Goal: Transaction & Acquisition: Purchase product/service

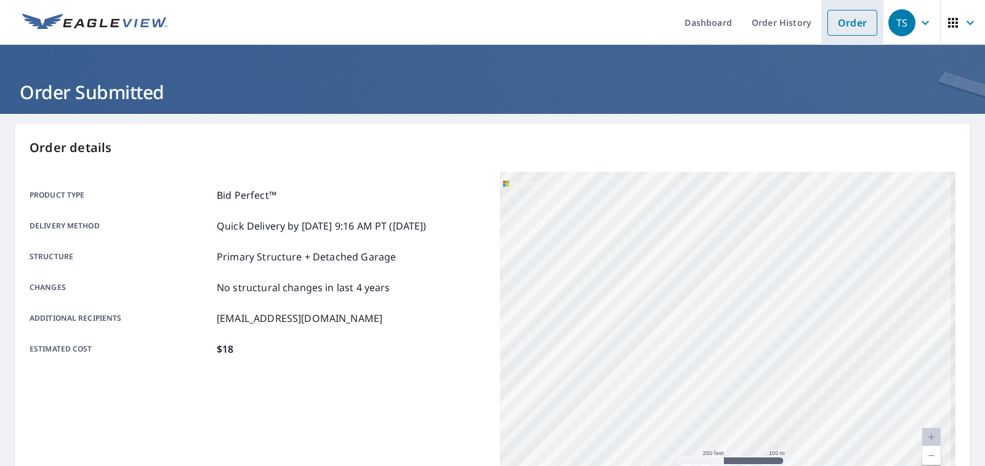
click at [846, 22] on link "Order" at bounding box center [852, 23] width 50 height 26
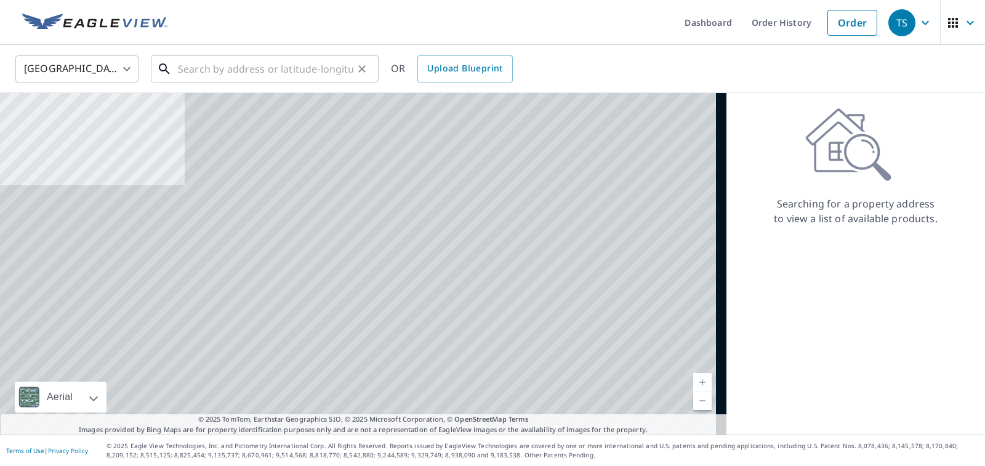
click at [336, 65] on input "text" at bounding box center [265, 69] width 175 height 34
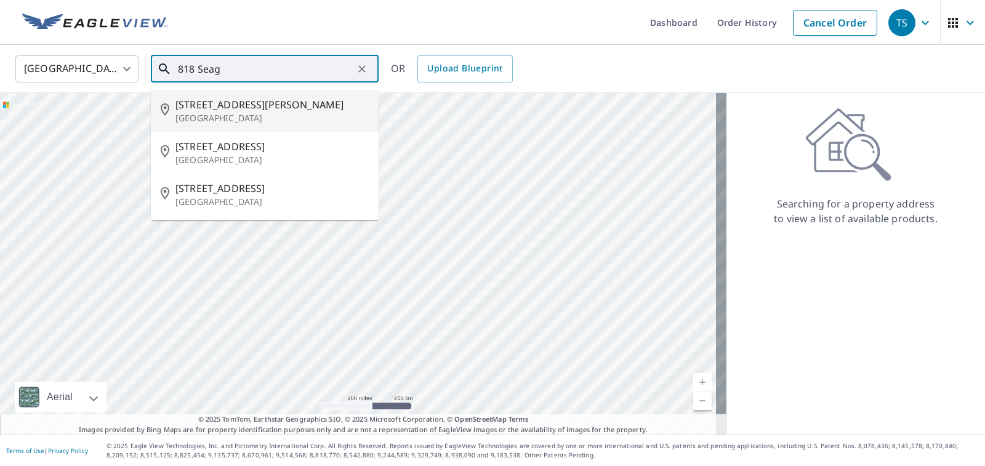
click at [297, 111] on span "[STREET_ADDRESS][PERSON_NAME]" at bounding box center [271, 104] width 193 height 15
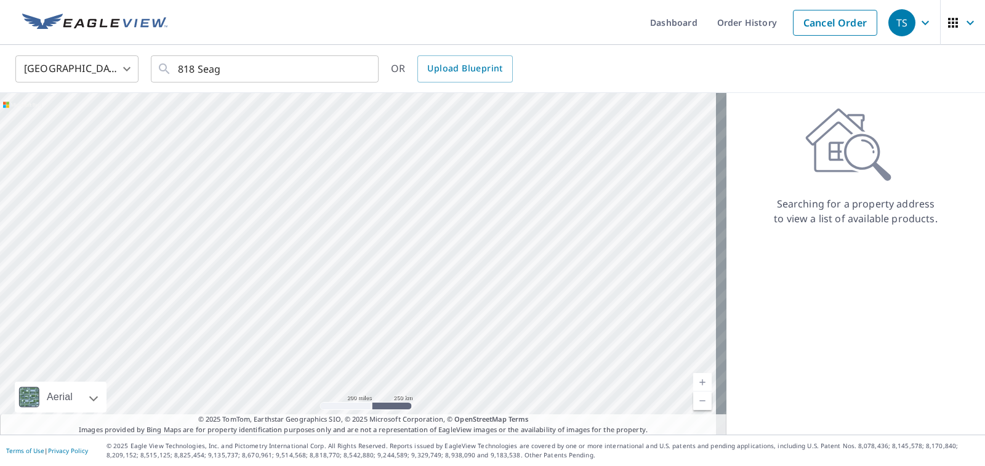
type input "[STREET_ADDRESS][PERSON_NAME]"
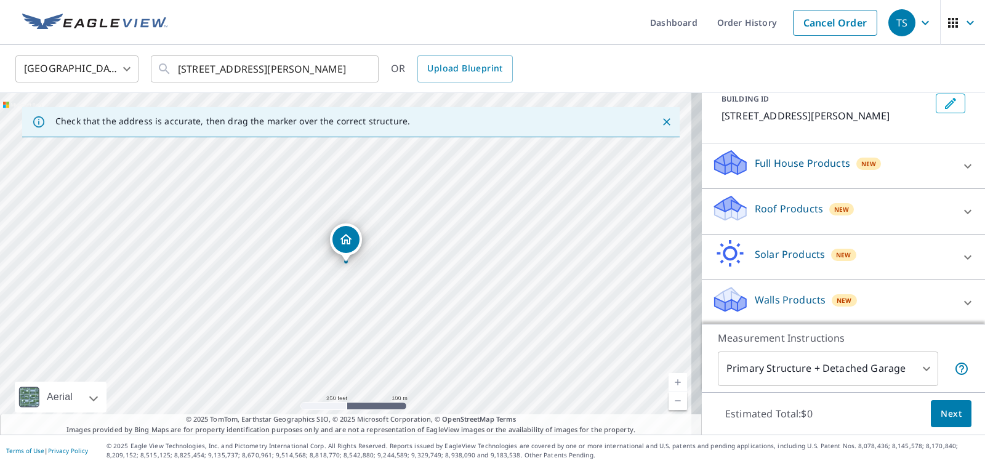
scroll to position [79, 0]
click at [900, 221] on div "Roof Products New" at bounding box center [832, 209] width 241 height 35
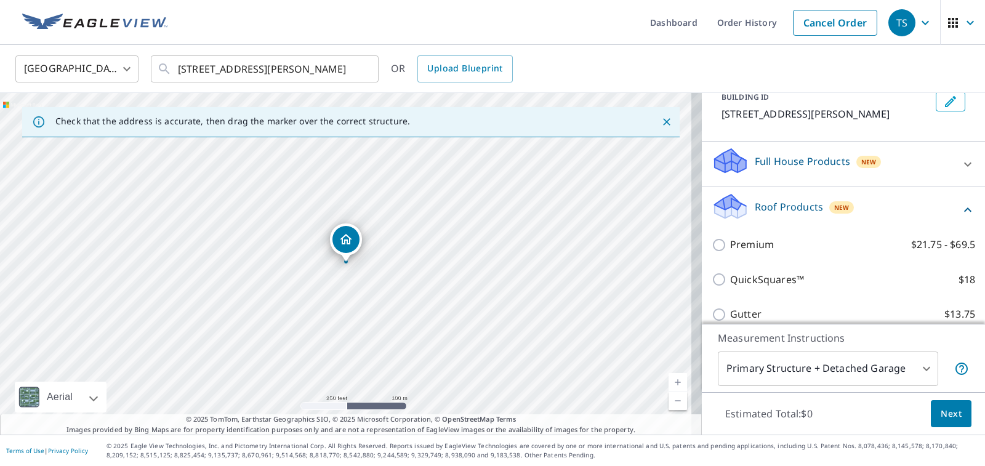
scroll to position [219, 0]
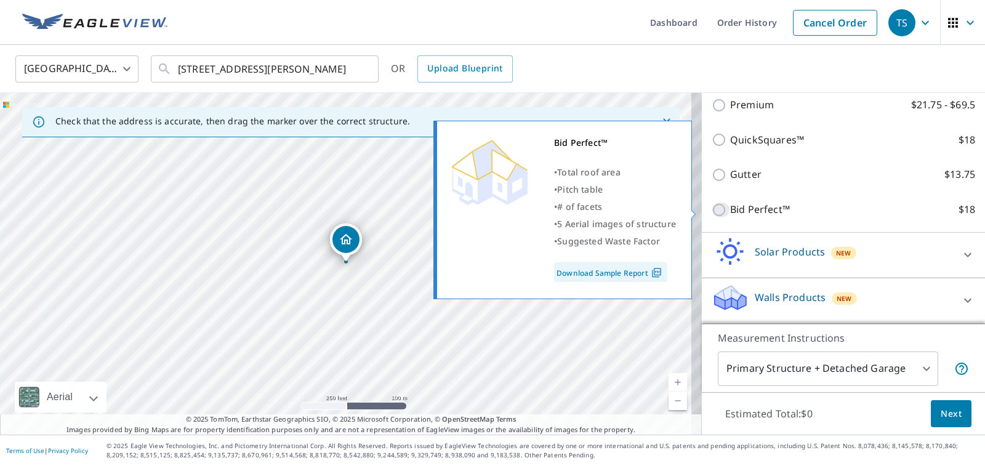
click at [712, 209] on input "Bid Perfect™ $18" at bounding box center [721, 210] width 18 height 15
checkbox input "true"
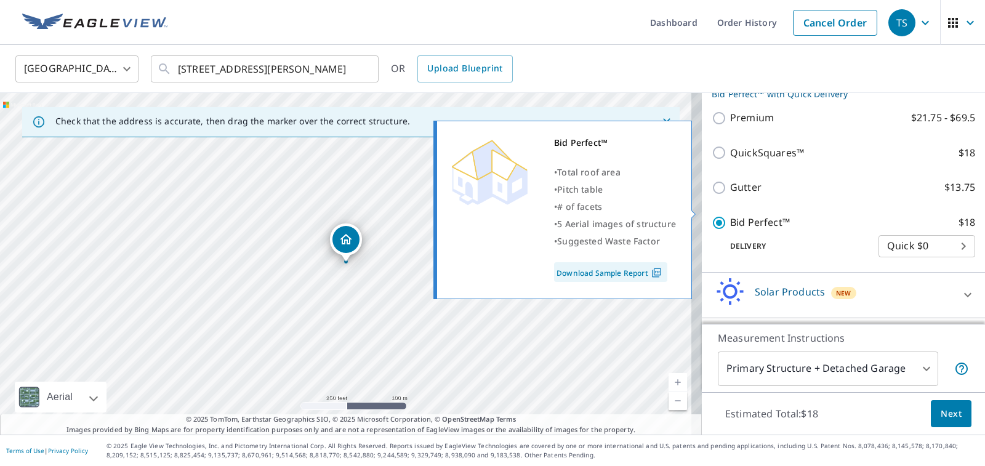
scroll to position [231, 0]
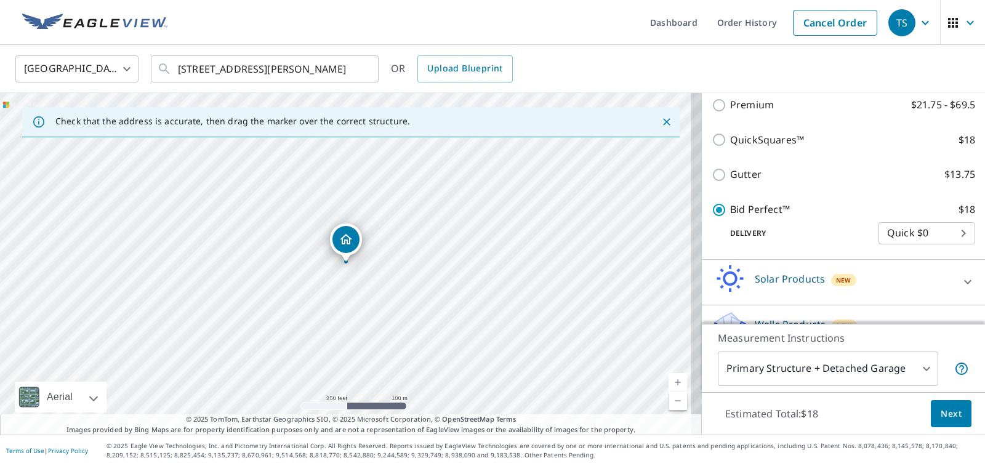
click at [669, 379] on link "Current Level 17, Zoom In" at bounding box center [678, 382] width 18 height 18
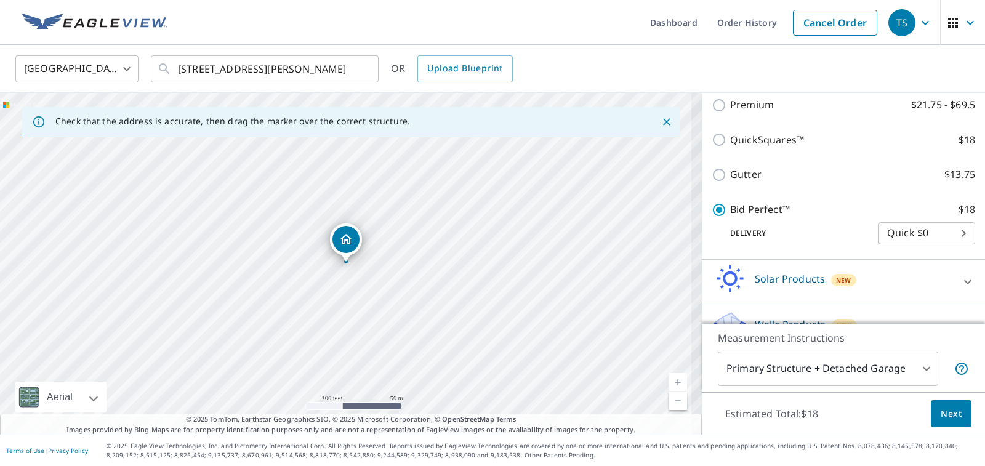
click at [669, 379] on link "Current Level 18, Zoom In" at bounding box center [678, 382] width 18 height 18
click at [941, 414] on span "Next" at bounding box center [951, 413] width 21 height 15
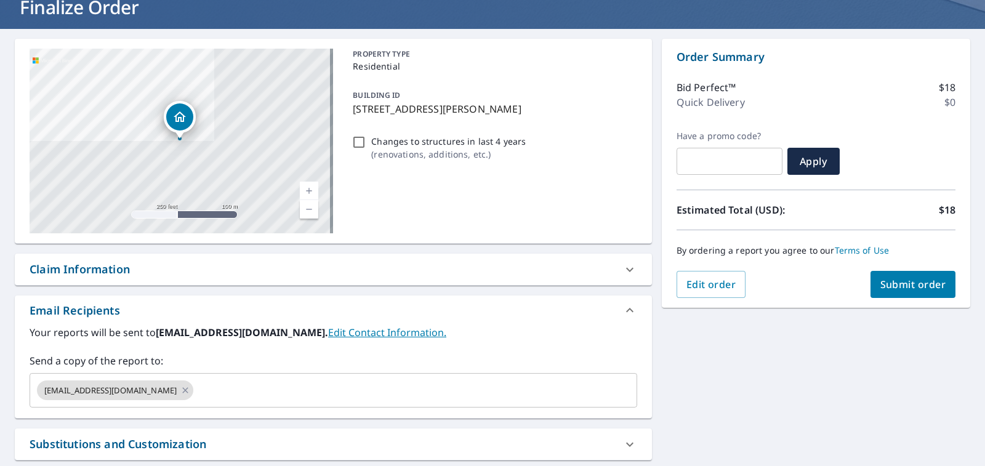
scroll to position [201, 0]
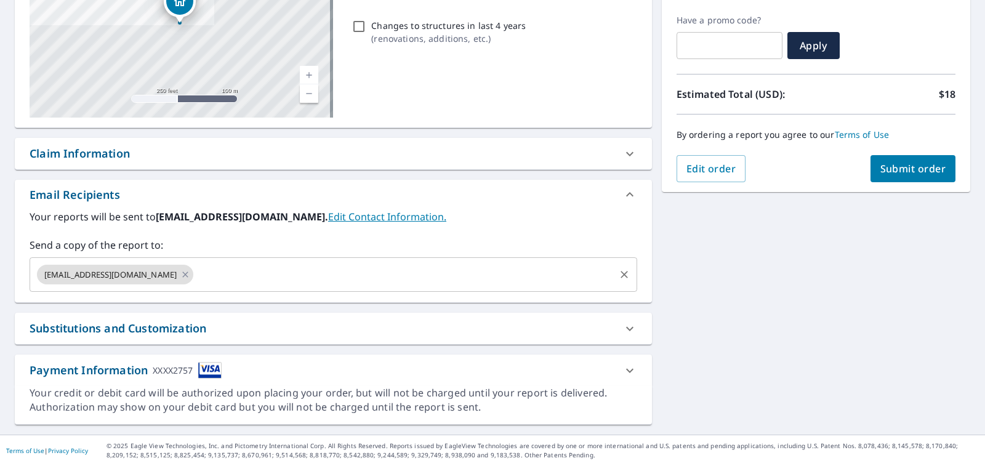
click at [204, 270] on input "text" at bounding box center [403, 274] width 417 height 23
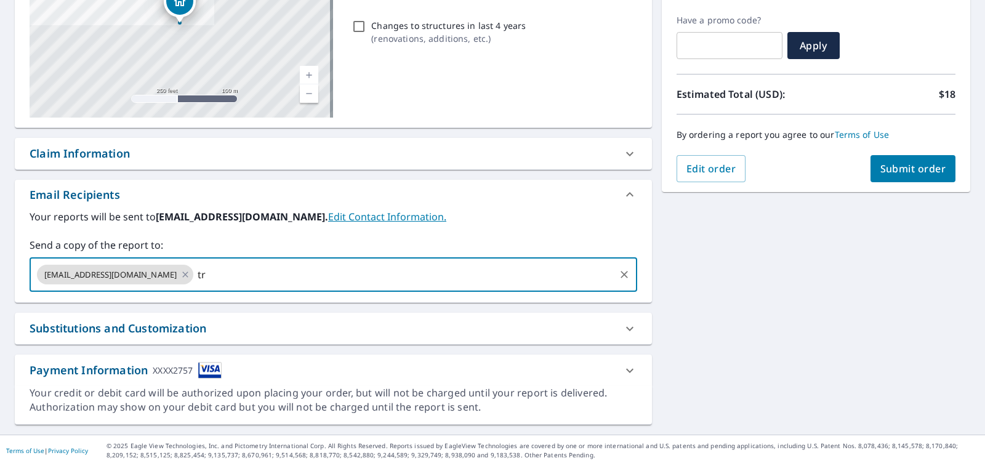
type input "t"
type input "[EMAIL_ADDRESS][DOMAIN_NAME]"
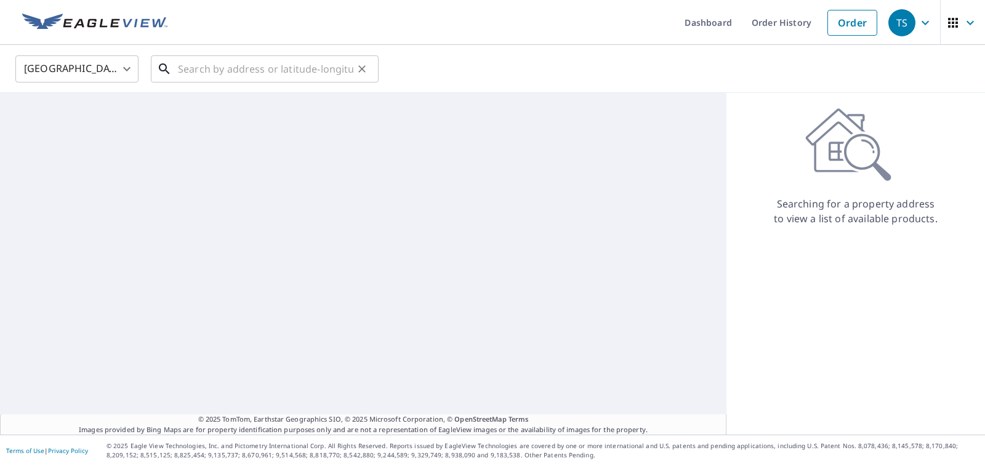
click at [280, 71] on input "text" at bounding box center [265, 69] width 175 height 34
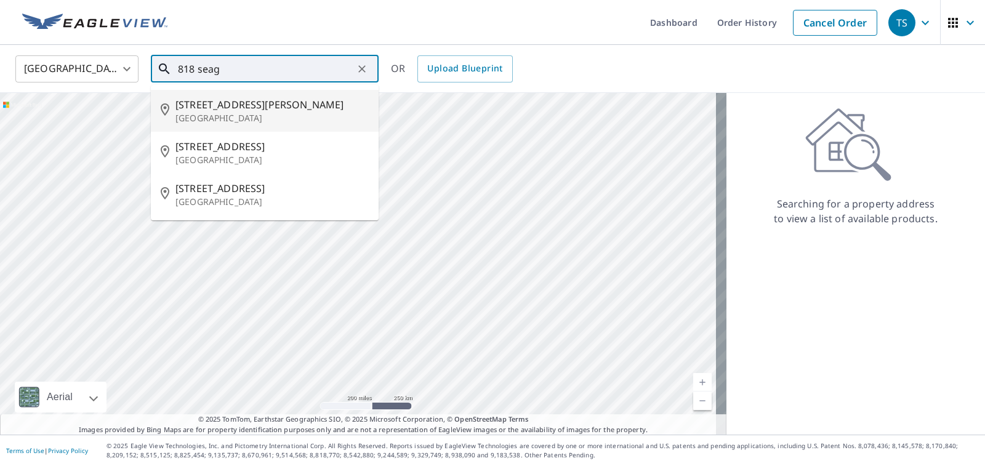
click at [254, 122] on p "[GEOGRAPHIC_DATA]" at bounding box center [271, 118] width 193 height 12
type input "[STREET_ADDRESS][PERSON_NAME]"
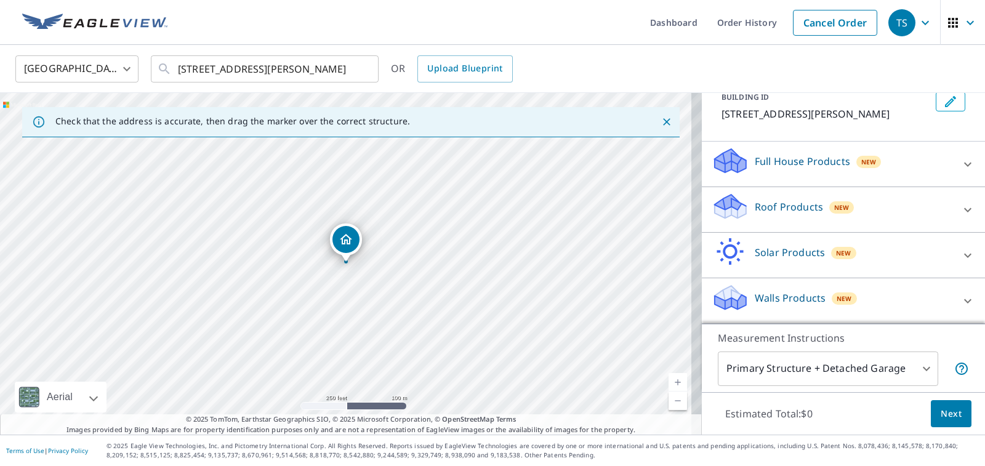
scroll to position [79, 0]
drag, startPoint x: 851, startPoint y: 206, endPoint x: 859, endPoint y: 220, distance: 17.1
click at [859, 220] on div "Roof Products New" at bounding box center [832, 209] width 241 height 35
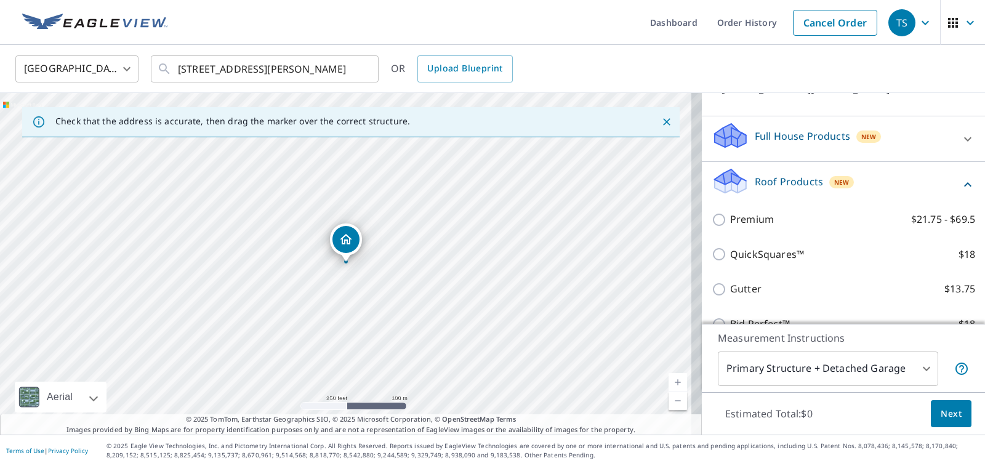
scroll to position [202, 0]
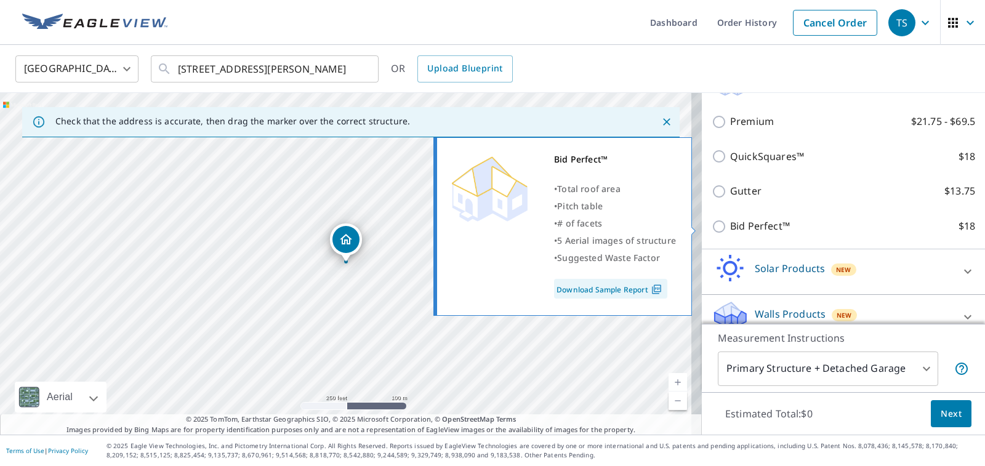
click at [751, 225] on p "Bid Perfect™" at bounding box center [760, 226] width 60 height 15
click at [730, 225] on input "Bid Perfect™ $18" at bounding box center [721, 226] width 18 height 15
checkbox input "true"
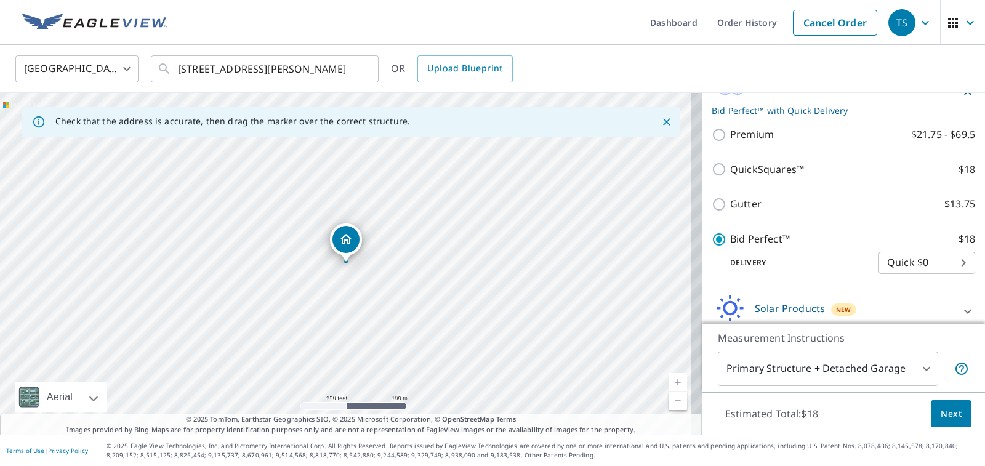
click at [944, 413] on span "Next" at bounding box center [951, 413] width 21 height 15
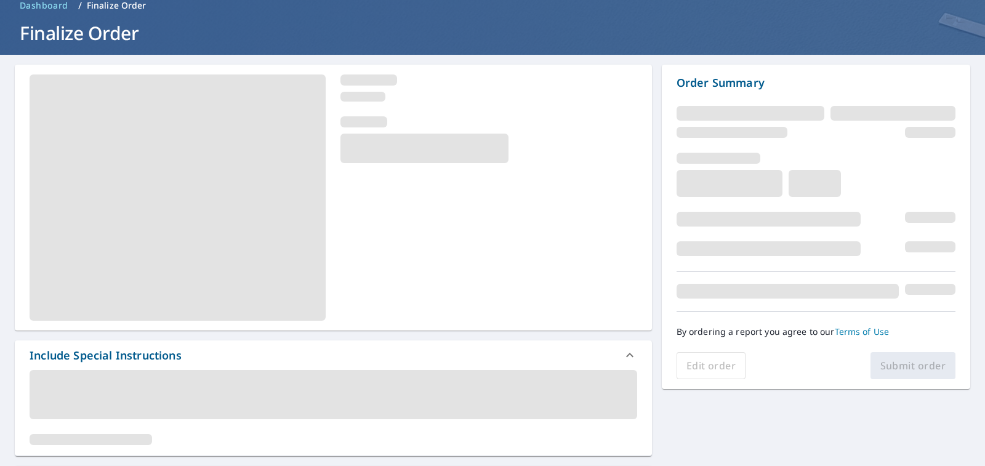
scroll to position [185, 0]
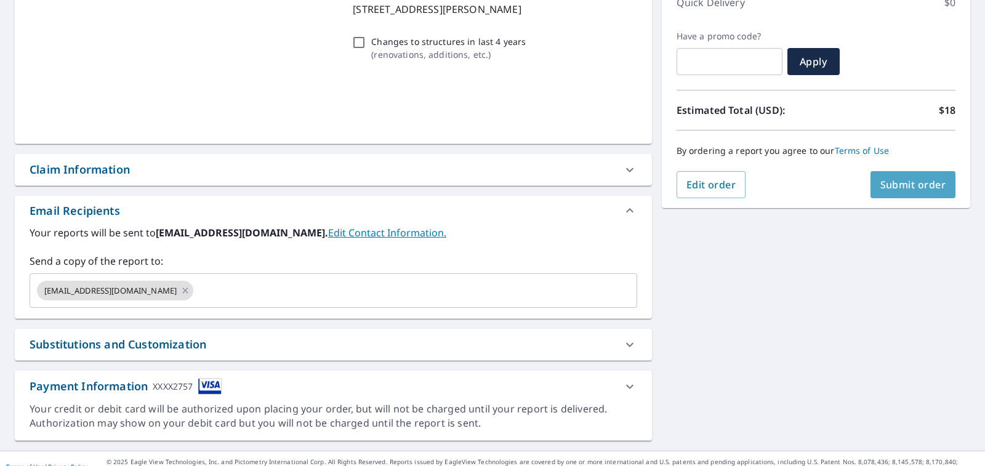
click at [934, 182] on span "Submit order" at bounding box center [913, 185] width 66 height 14
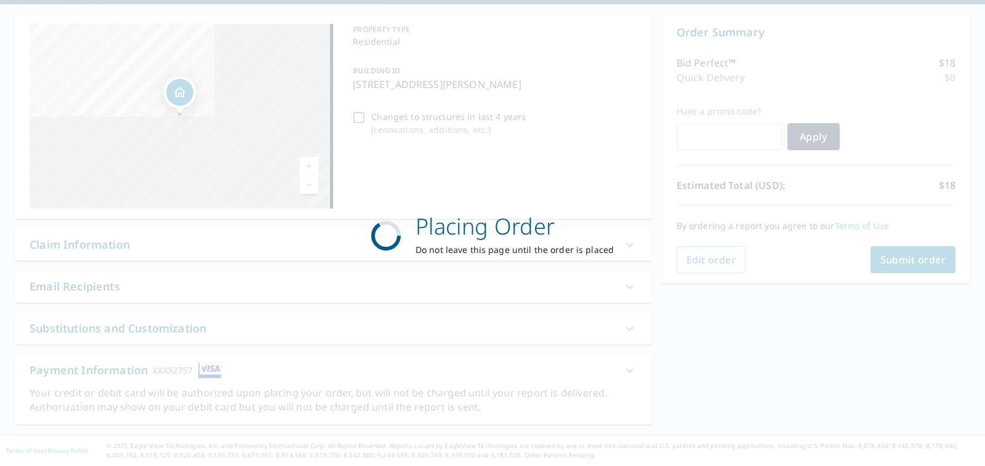
scroll to position [110, 0]
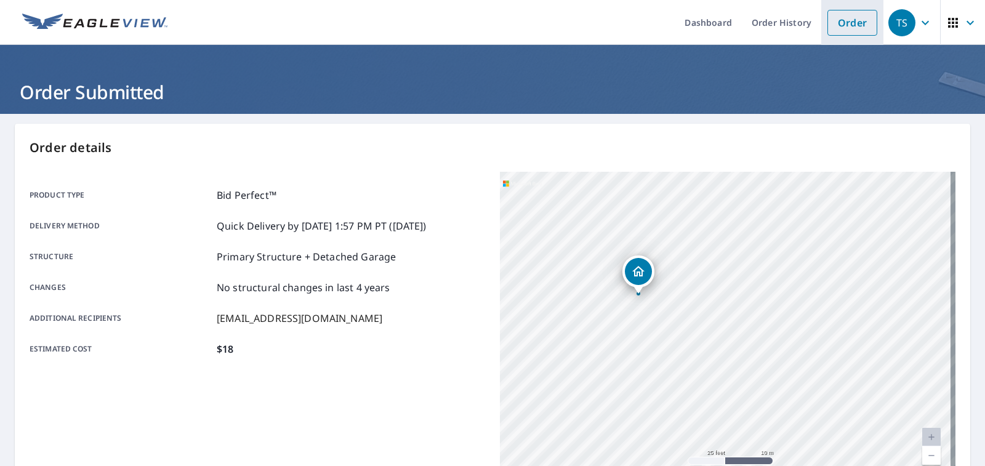
click at [846, 17] on link "Order" at bounding box center [852, 23] width 50 height 26
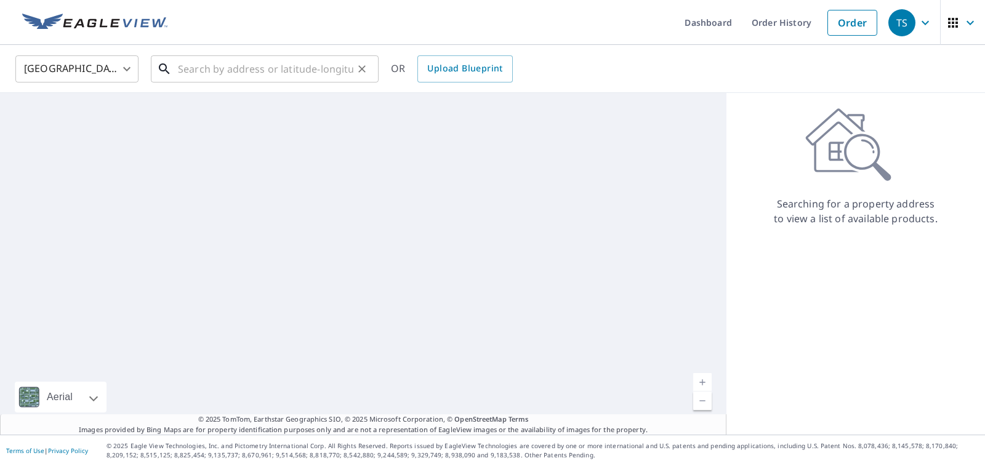
click at [292, 64] on input "text" at bounding box center [265, 69] width 175 height 34
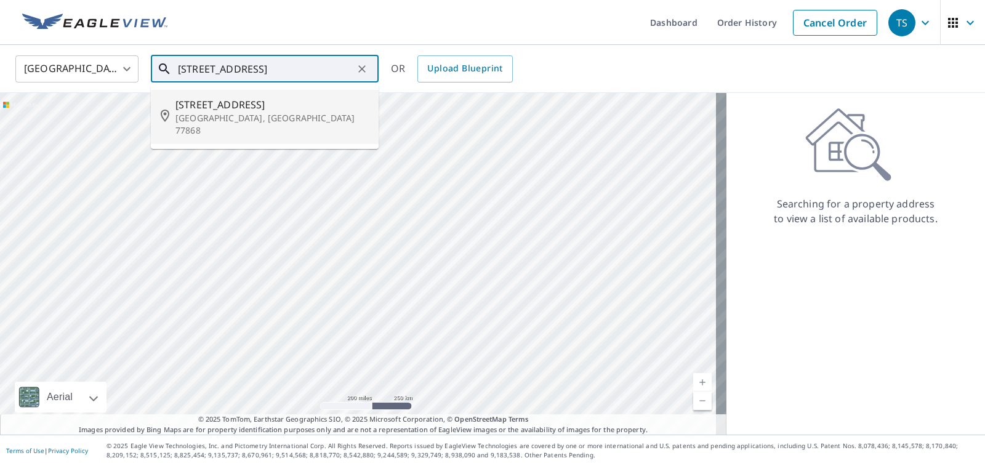
click at [304, 106] on span "[STREET_ADDRESS]" at bounding box center [271, 104] width 193 height 15
type input "[STREET_ADDRESS]"
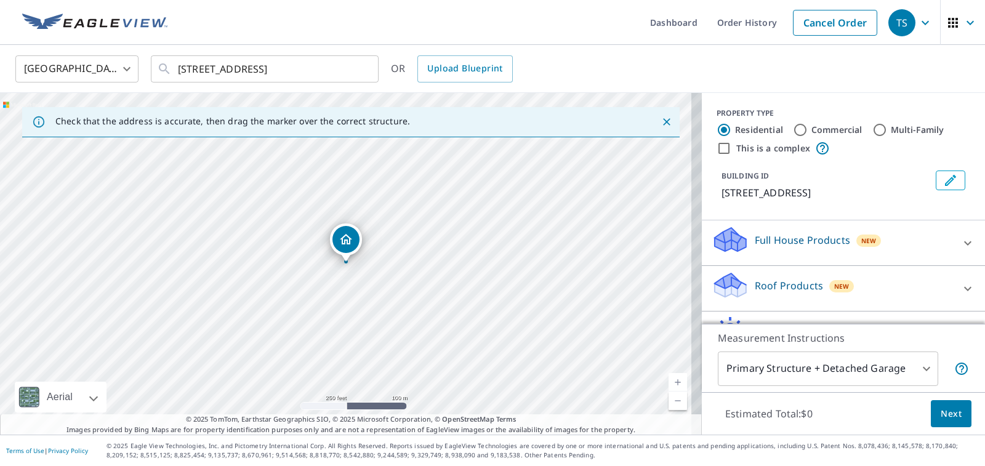
scroll to position [79, 0]
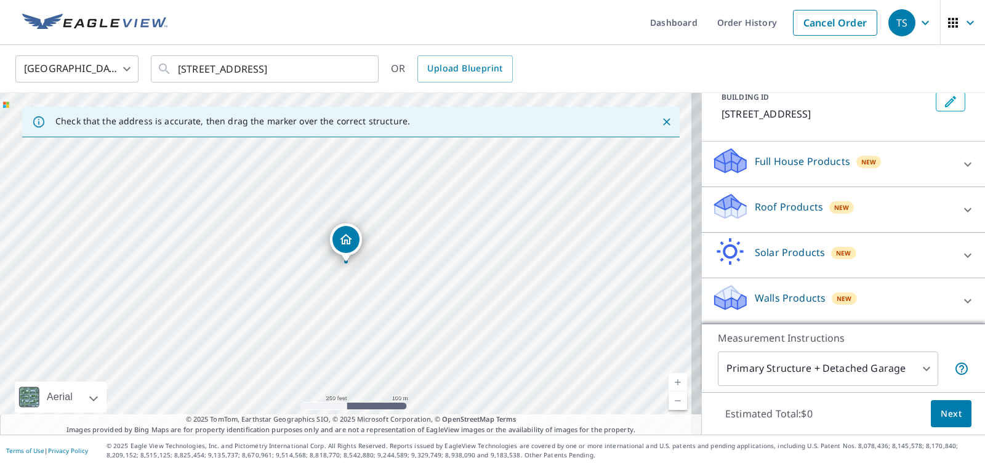
click at [817, 213] on div "Roof Products New" at bounding box center [832, 209] width 241 height 35
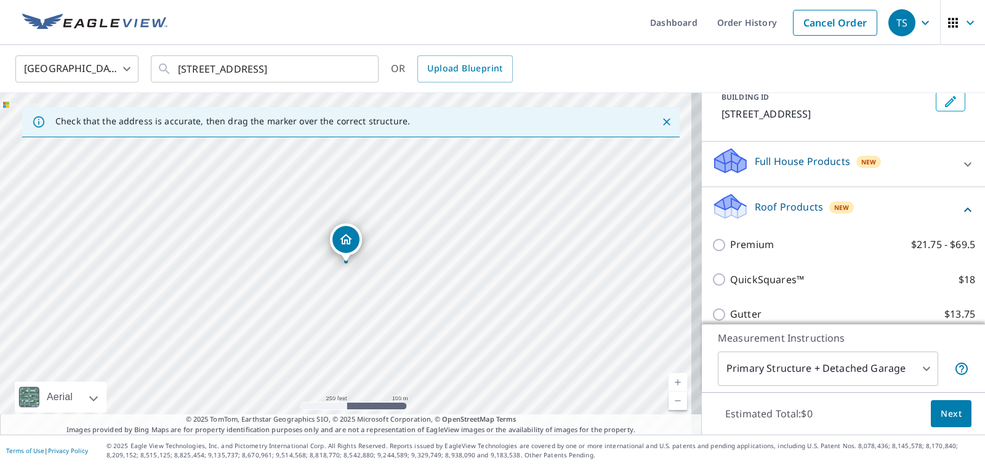
click at [669, 377] on link "Current Level 17, Zoom In" at bounding box center [678, 382] width 18 height 18
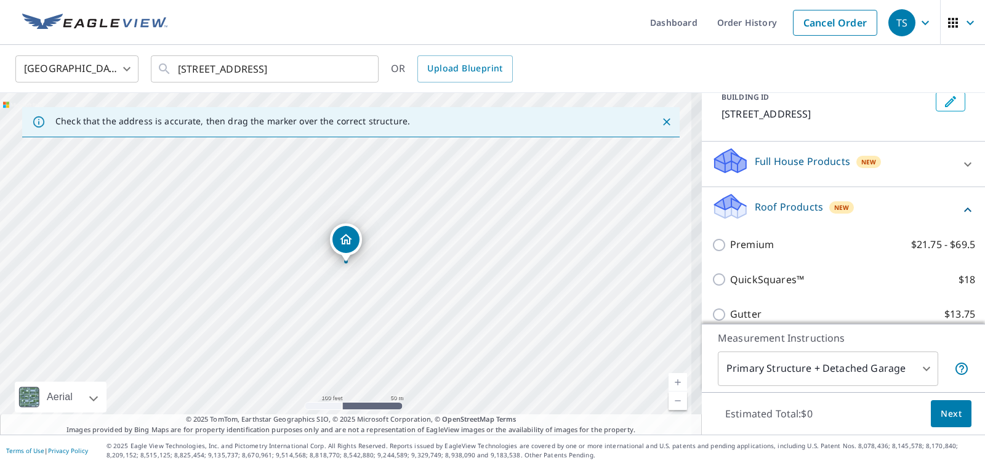
click at [669, 377] on link "Current Level 18, Zoom In" at bounding box center [678, 382] width 18 height 18
click at [669, 377] on link "Current Level 19, Zoom In" at bounding box center [678, 382] width 18 height 18
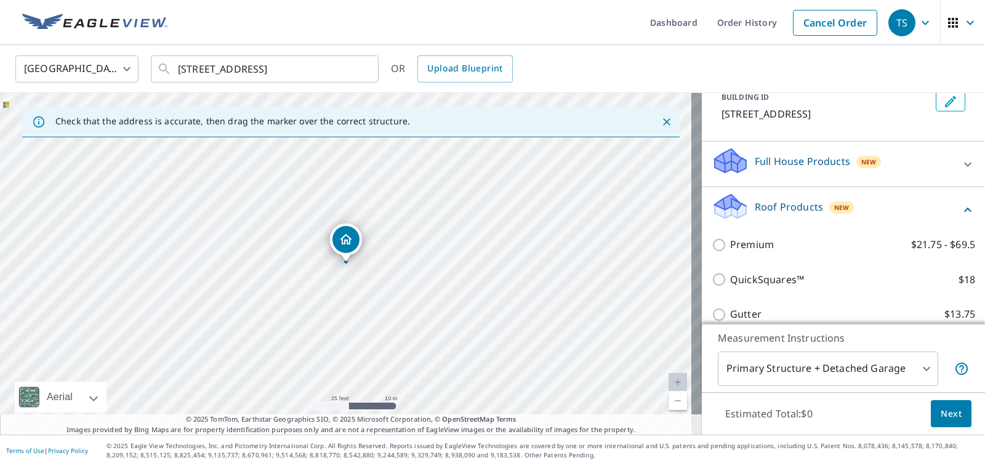
click at [669, 380] on link "Current Level 20, Zoom In Disabled" at bounding box center [678, 382] width 18 height 18
click at [669, 383] on link "Current Level 20, Zoom In Disabled" at bounding box center [678, 382] width 18 height 18
click at [669, 386] on link "Current Level 20, Zoom In Disabled" at bounding box center [678, 382] width 18 height 18
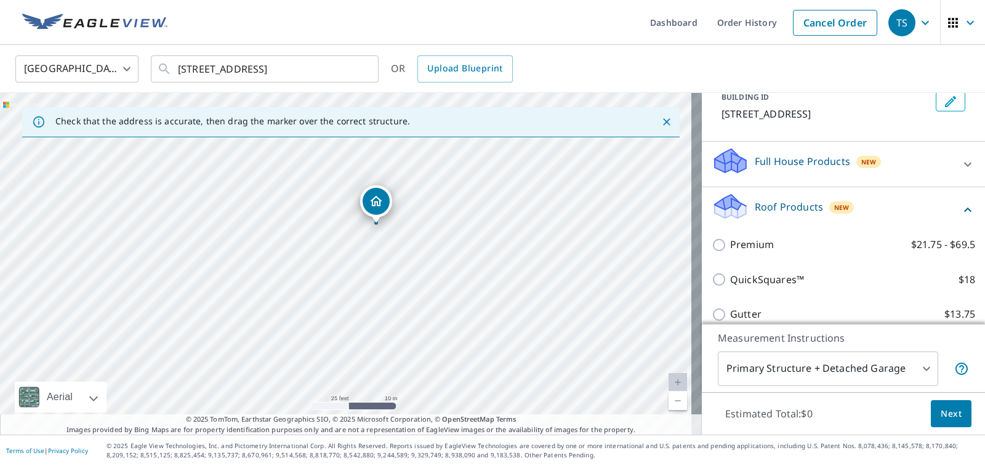
drag, startPoint x: 341, startPoint y: 238, endPoint x: 371, endPoint y: 199, distance: 49.1
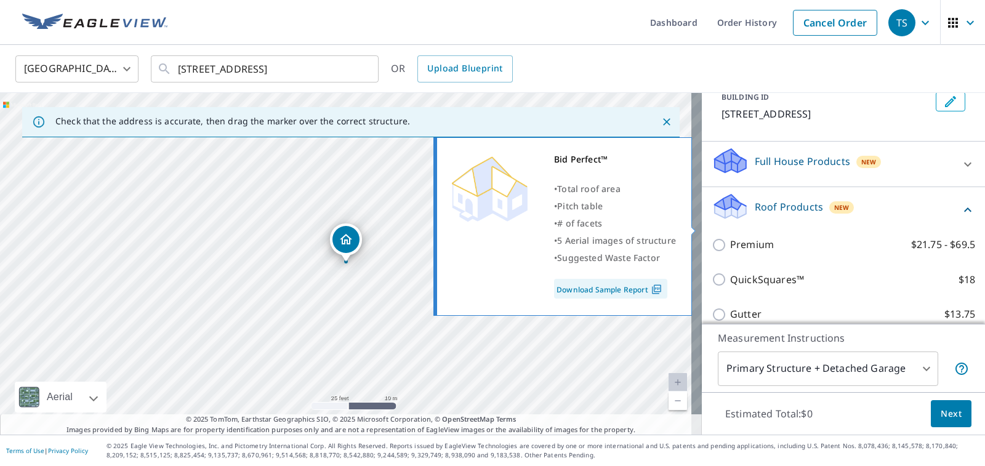
scroll to position [202, 0]
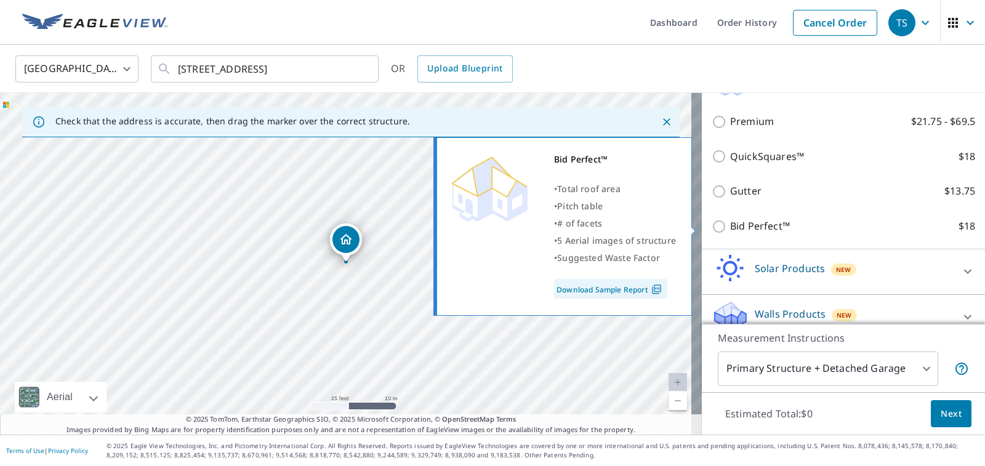
click at [712, 224] on input "Bid Perfect™ $18" at bounding box center [721, 226] width 18 height 15
checkbox input "true"
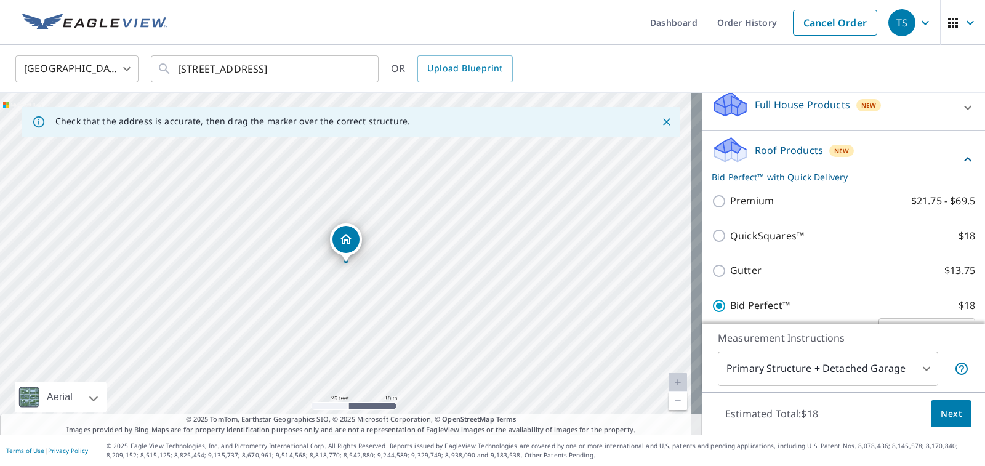
scroll to position [259, 0]
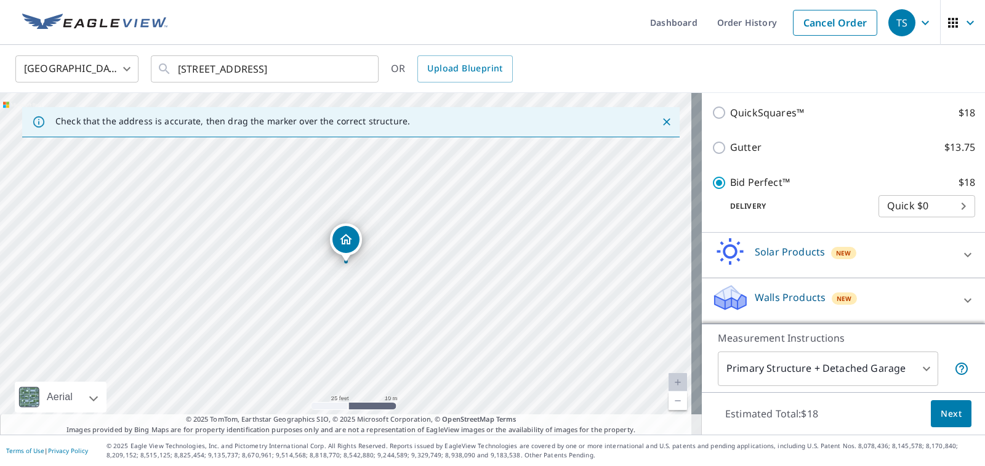
click at [905, 367] on body "TS TS Dashboard Order History Cancel Order TS United States [GEOGRAPHIC_DATA] ​…" at bounding box center [492, 233] width 985 height 466
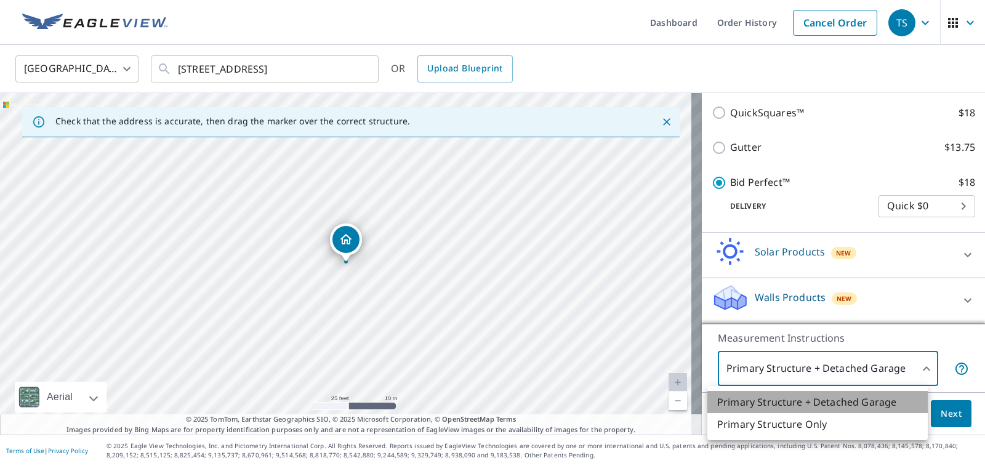
click at [866, 401] on li "Primary Structure + Detached Garage" at bounding box center [817, 402] width 220 height 22
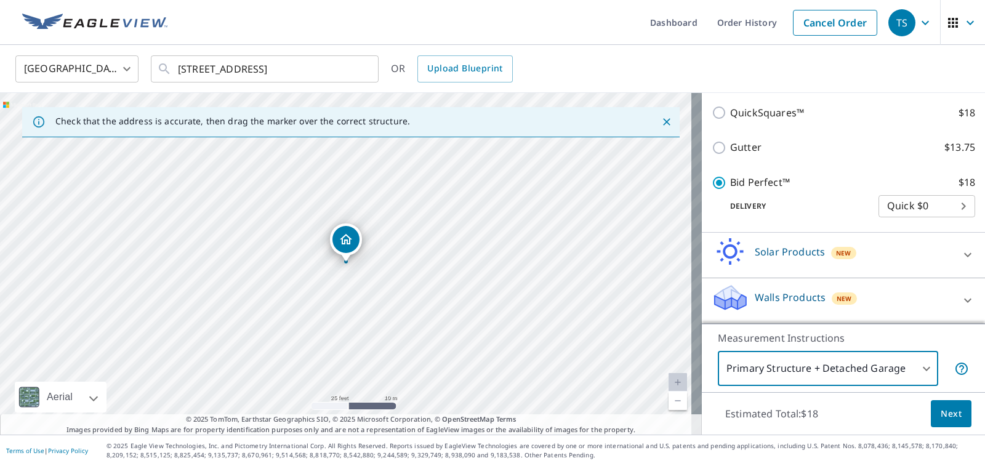
click at [947, 411] on span "Next" at bounding box center [951, 413] width 21 height 15
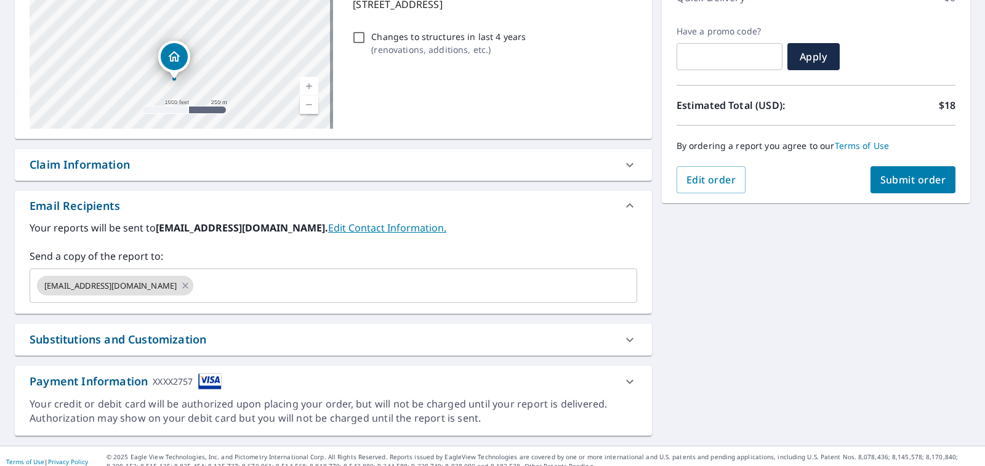
scroll to position [201, 0]
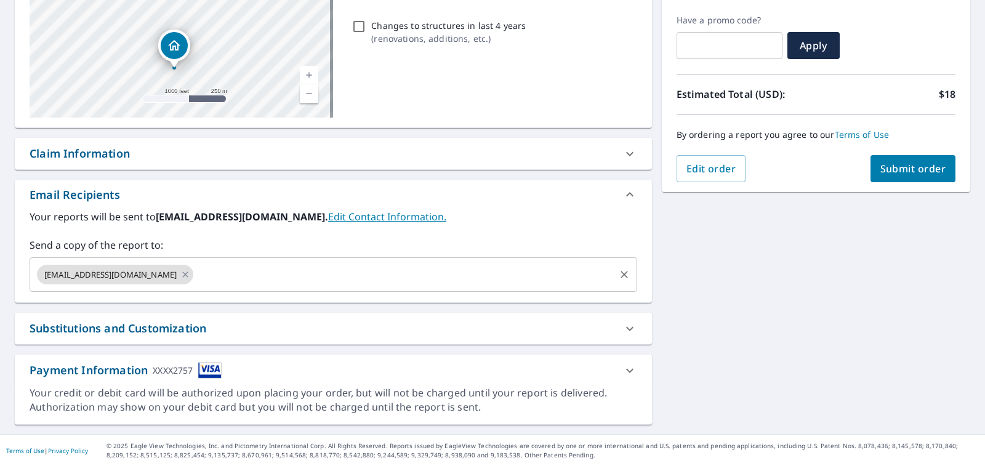
click at [302, 275] on input "text" at bounding box center [403, 274] width 417 height 23
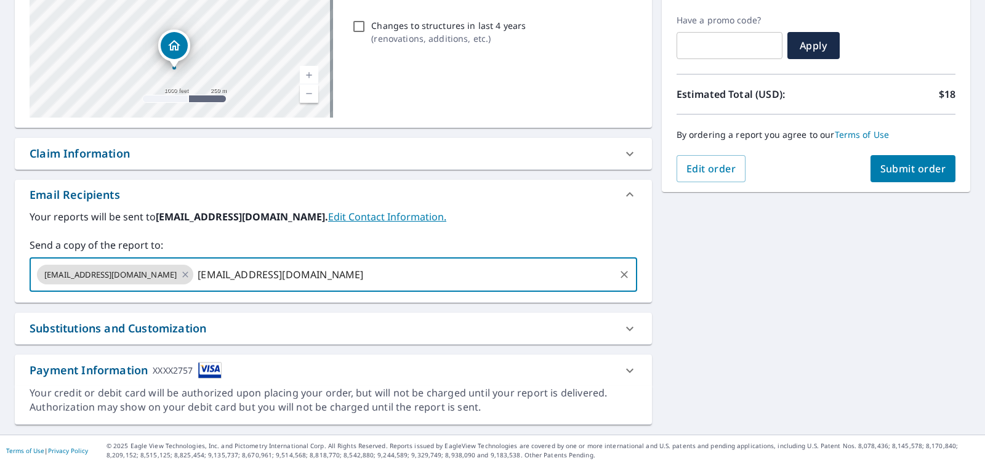
type input "[EMAIL_ADDRESS][DOMAIN_NAME]"
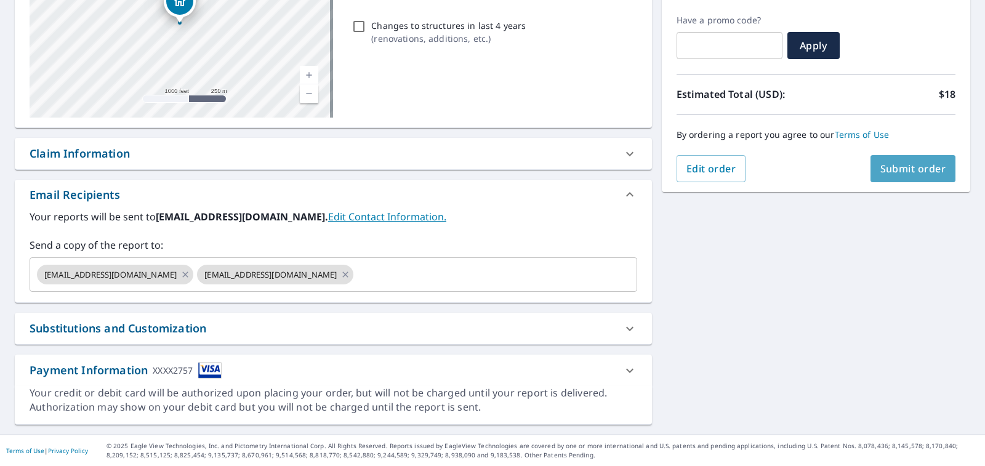
click at [894, 165] on span "Submit order" at bounding box center [913, 169] width 66 height 14
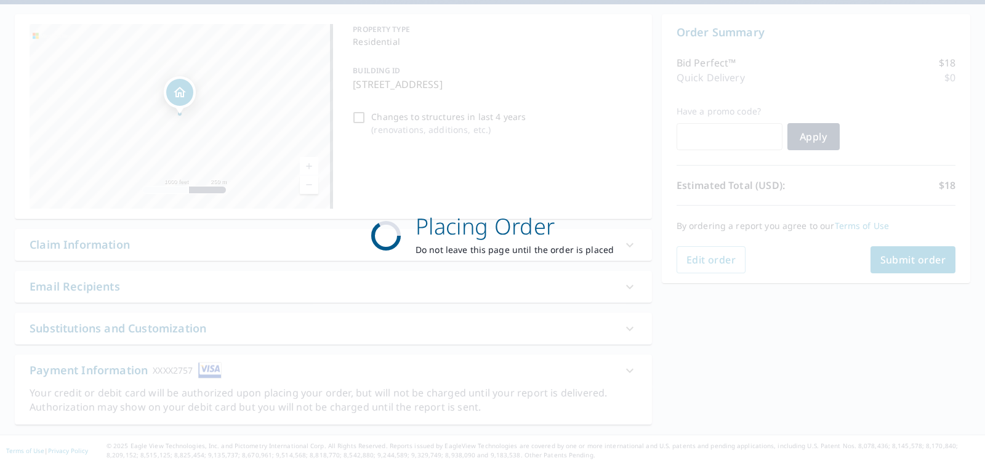
scroll to position [110, 0]
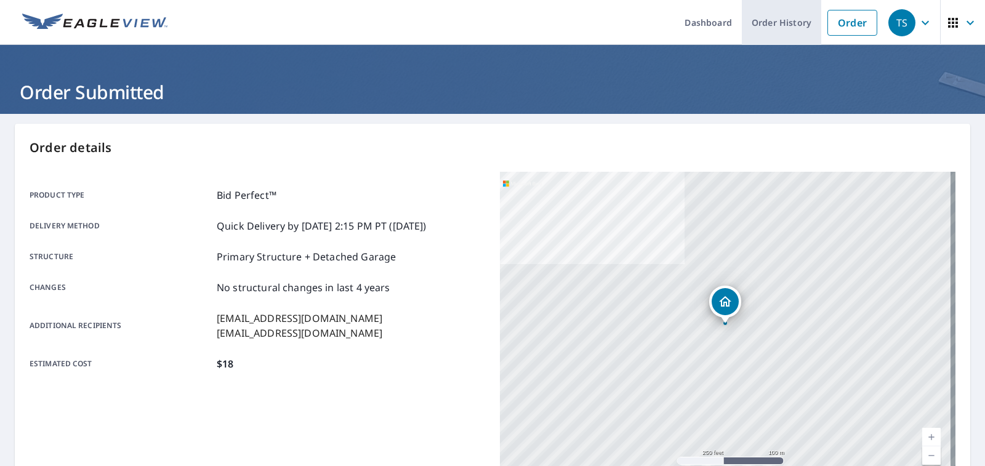
click at [776, 18] on link "Order History" at bounding box center [781, 22] width 79 height 45
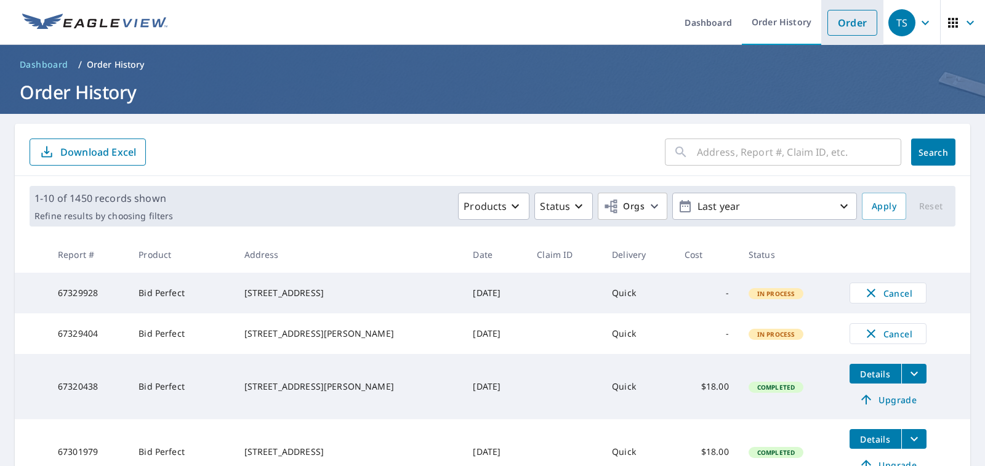
click at [855, 19] on link "Order" at bounding box center [852, 23] width 50 height 26
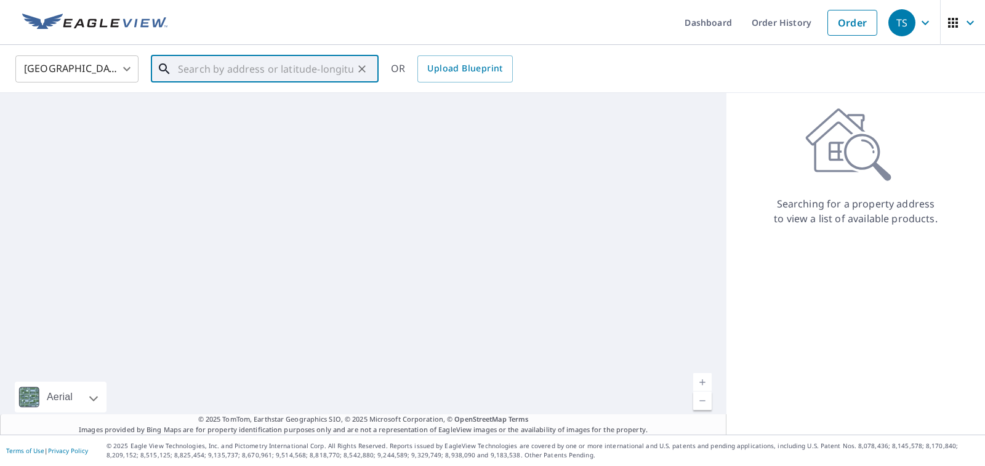
click at [225, 57] on input "text" at bounding box center [265, 69] width 175 height 34
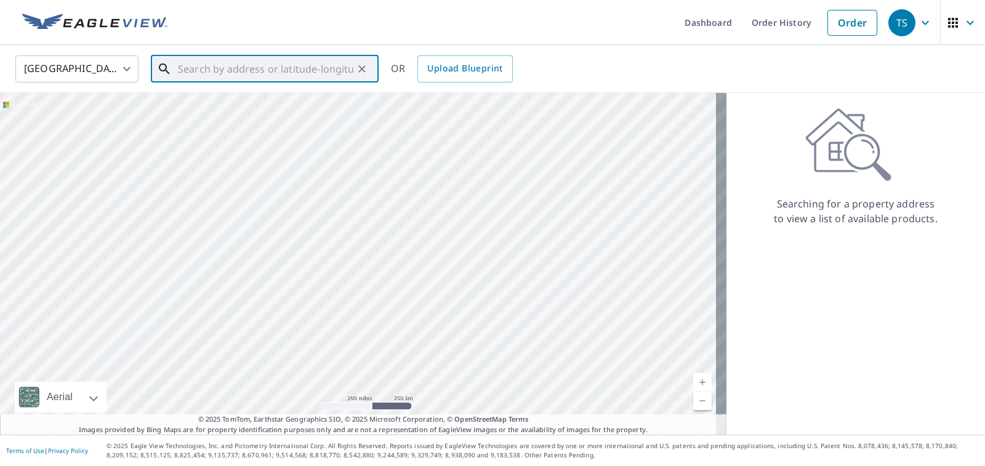
click at [209, 59] on input "text" at bounding box center [265, 69] width 175 height 34
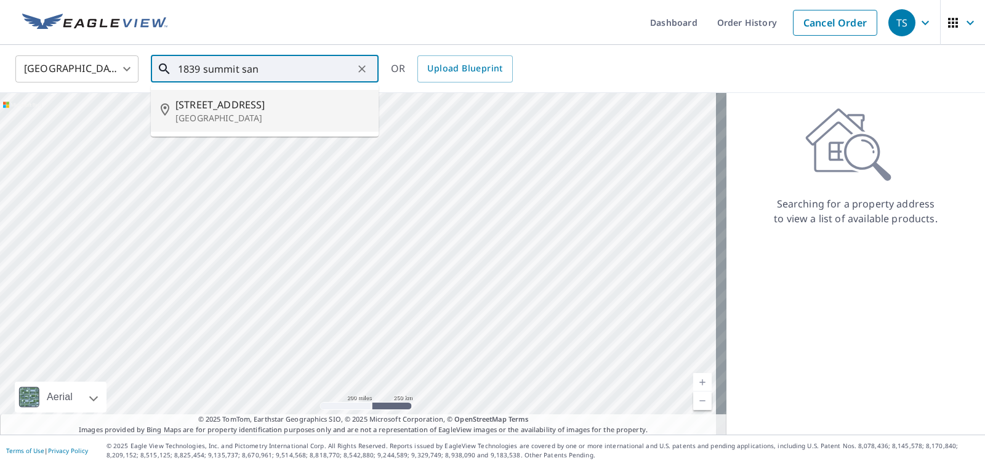
click at [309, 110] on span "[STREET_ADDRESS]" at bounding box center [271, 104] width 193 height 15
type input "[STREET_ADDRESS]"
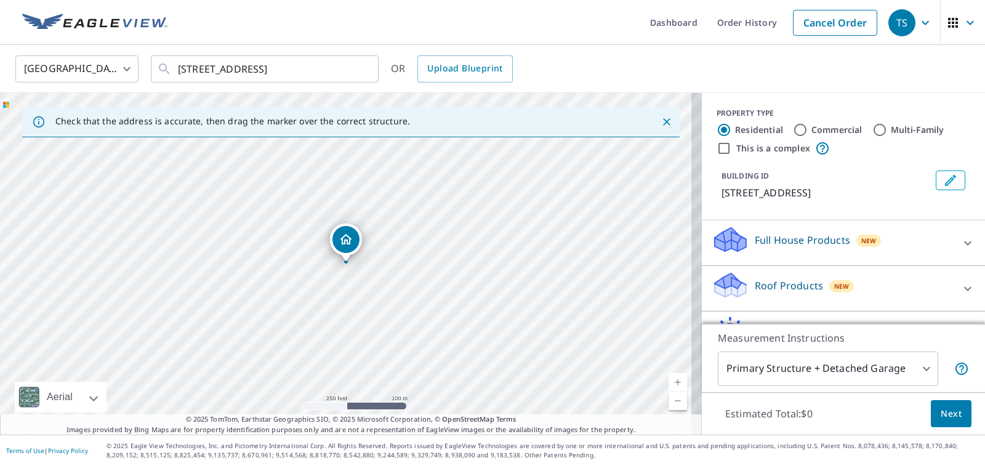
click at [669, 380] on link "Current Level 17, Zoom In" at bounding box center [678, 382] width 18 height 18
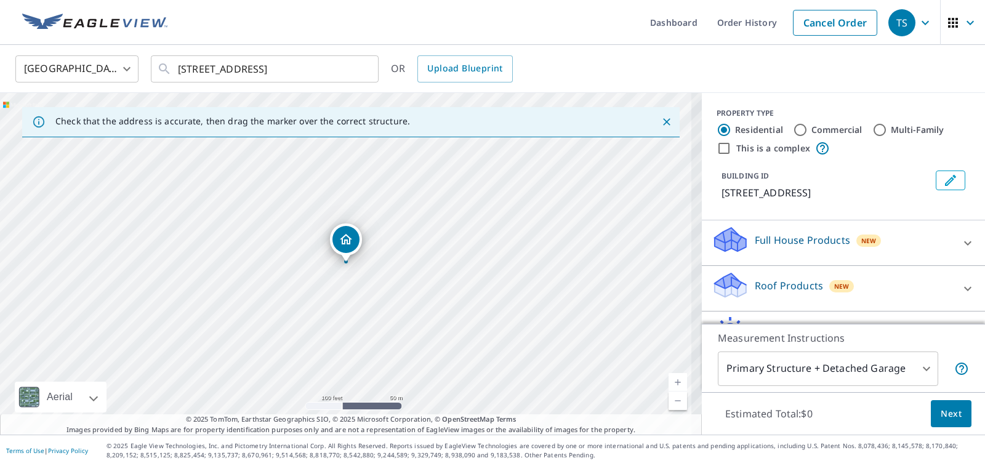
click at [669, 380] on link "Current Level 18, Zoom In" at bounding box center [678, 382] width 18 height 18
click at [669, 380] on link "Current Level 19, Zoom In" at bounding box center [678, 382] width 18 height 18
click at [669, 380] on link "Current Level 20, Zoom In Disabled" at bounding box center [678, 382] width 18 height 18
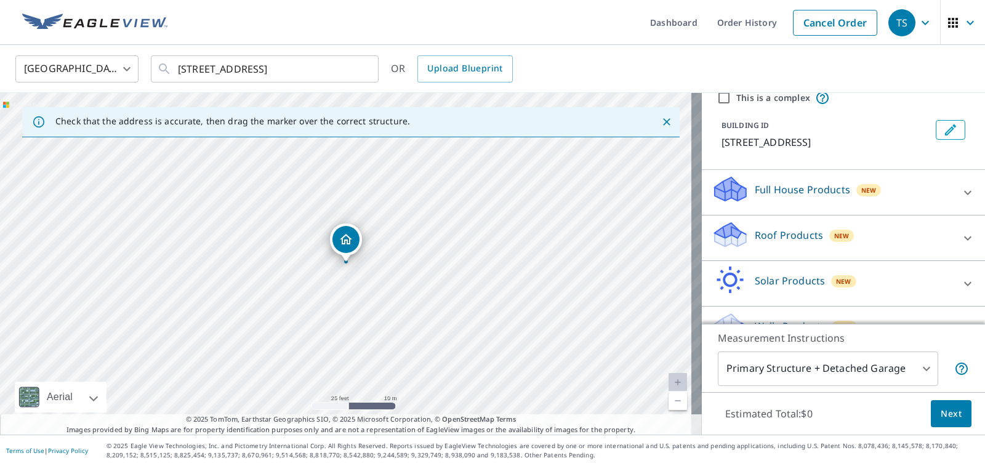
scroll to position [62, 0]
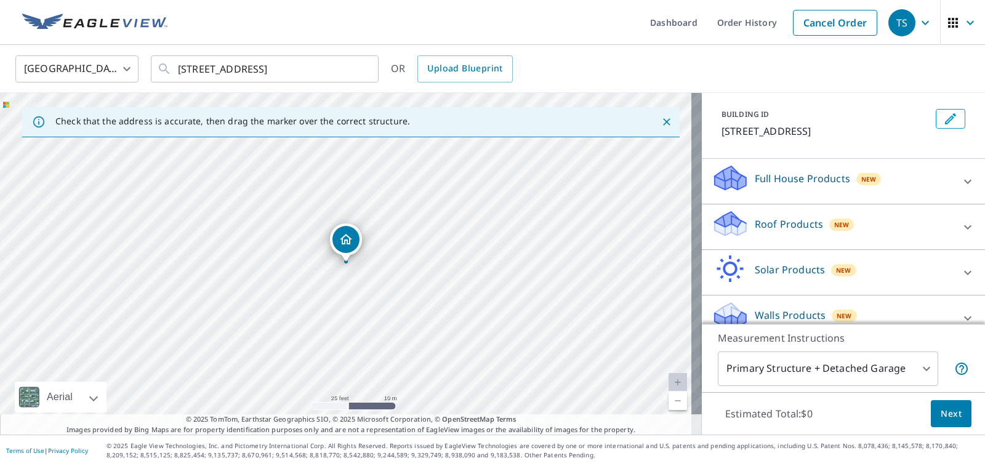
click at [873, 243] on div "Roof Products New" at bounding box center [832, 226] width 241 height 35
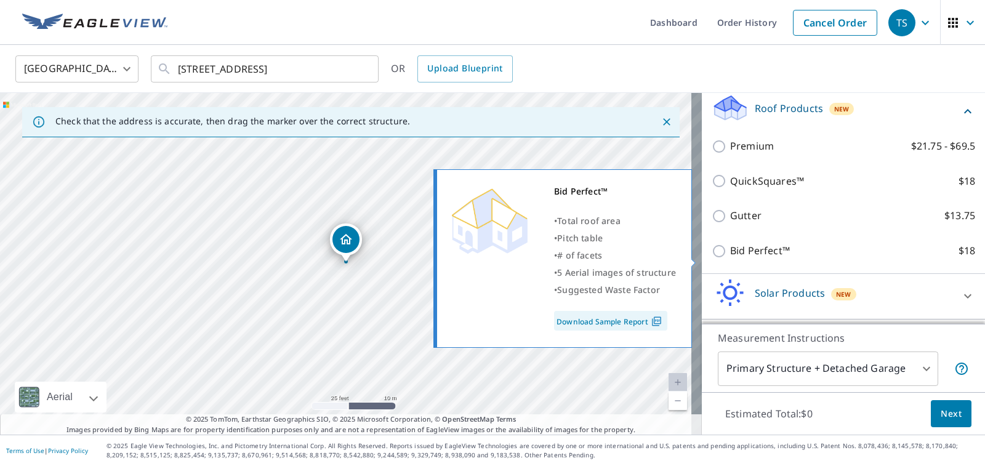
scroll to position [185, 0]
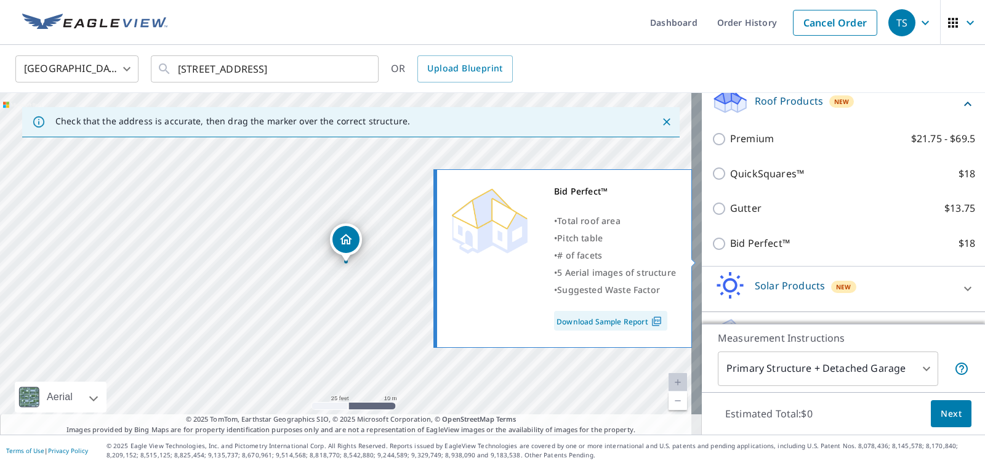
click at [712, 251] on input "Bid Perfect™ $18" at bounding box center [721, 243] width 18 height 15
checkbox input "true"
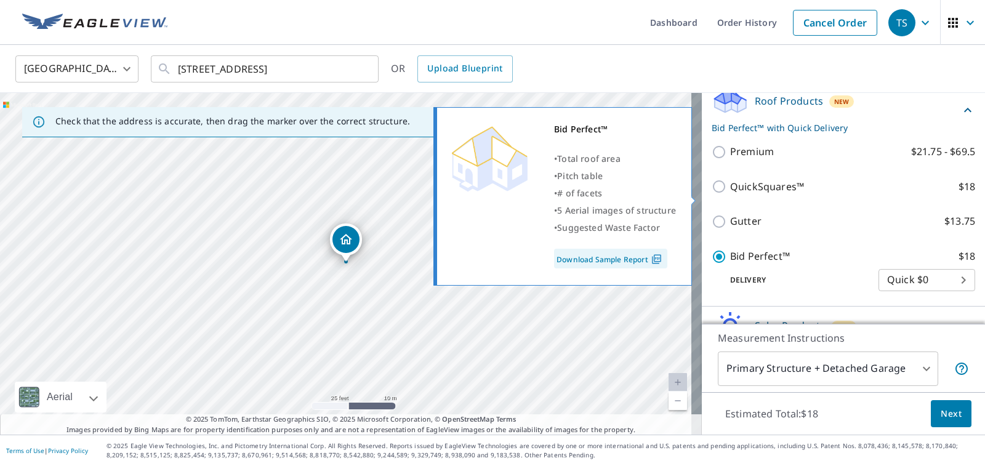
scroll to position [273, 0]
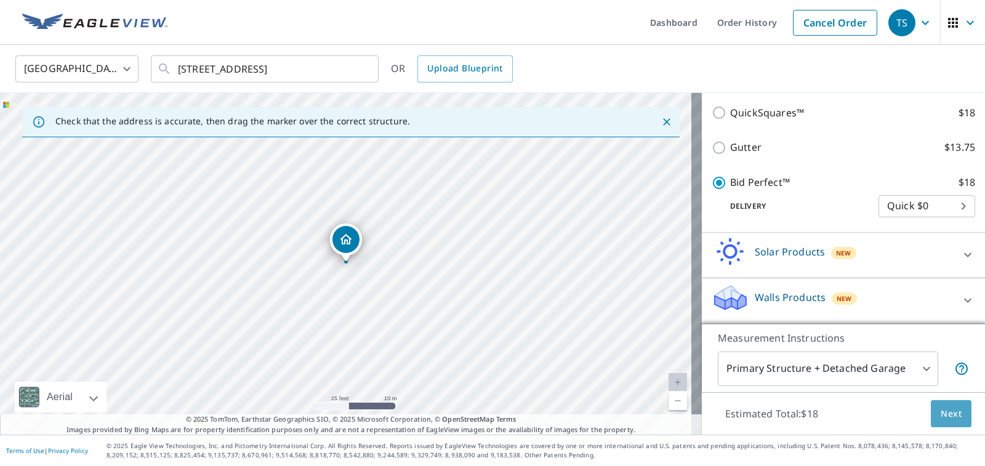
click at [941, 409] on span "Next" at bounding box center [951, 413] width 21 height 15
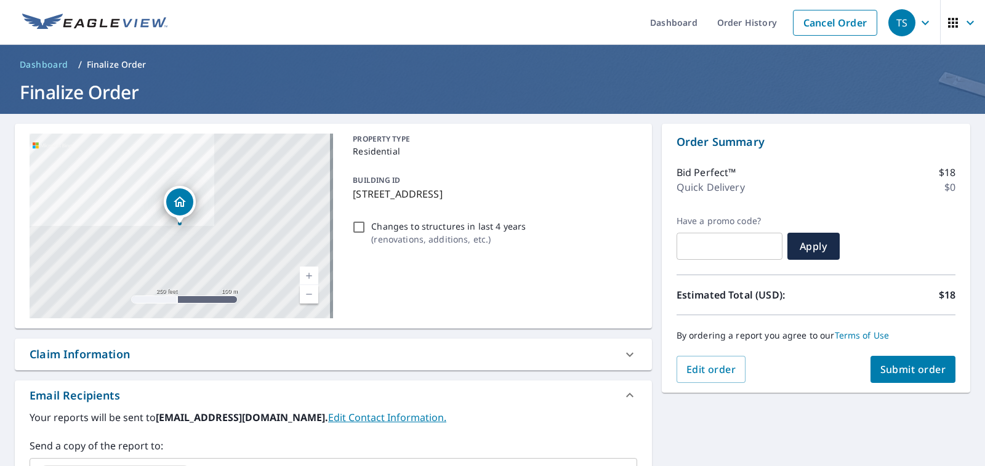
scroll to position [185, 0]
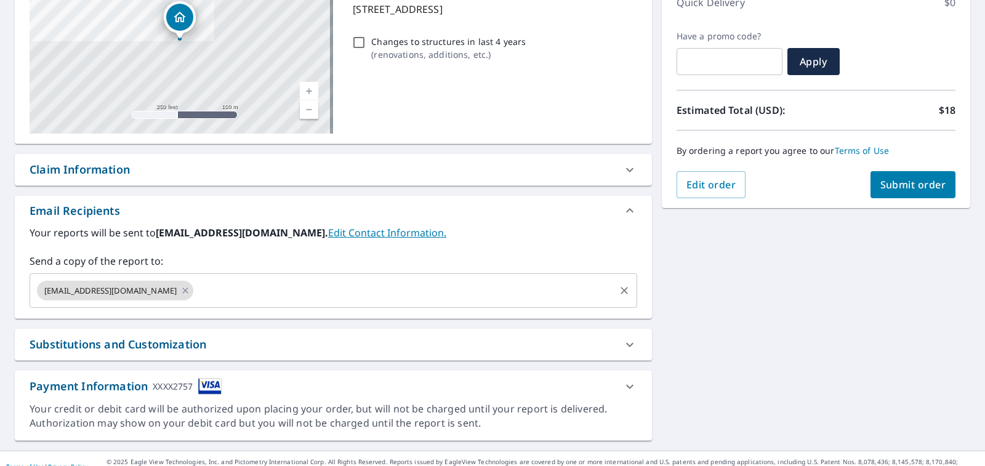
click at [274, 275] on div "[EMAIL_ADDRESS][DOMAIN_NAME] ​" at bounding box center [334, 290] width 608 height 34
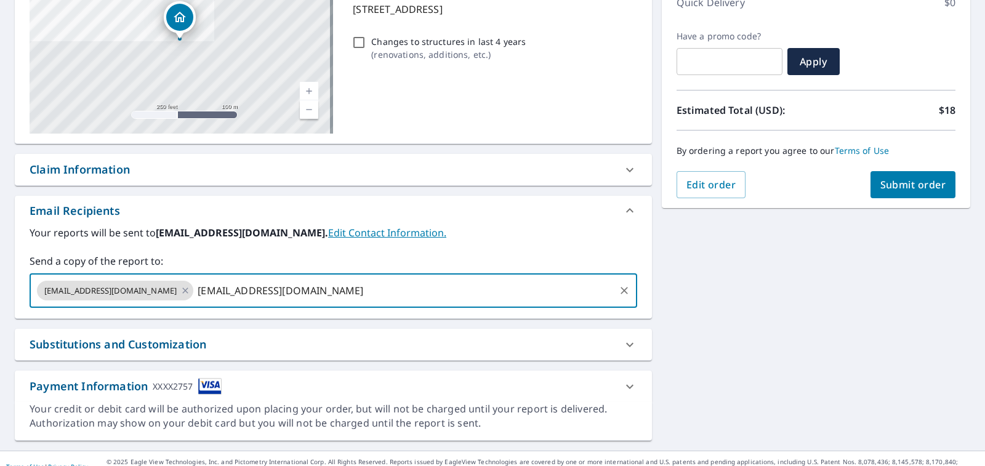
type input "[EMAIL_ADDRESS][DOMAIN_NAME]"
click at [916, 192] on button "Submit order" at bounding box center [914, 184] width 86 height 27
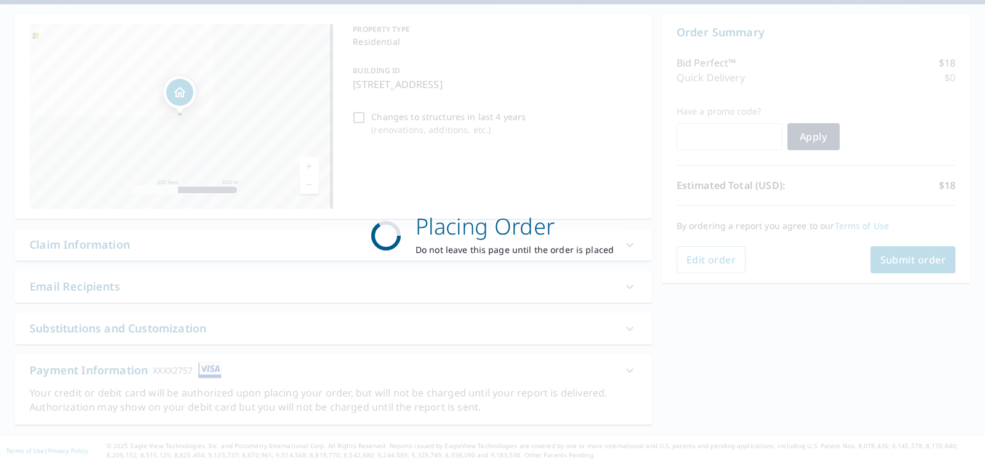
scroll to position [110, 0]
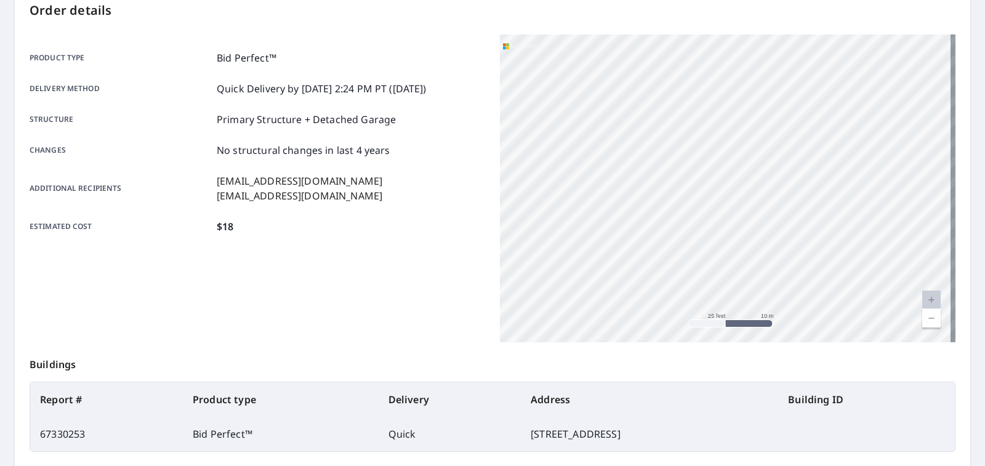
scroll to position [62, 0]
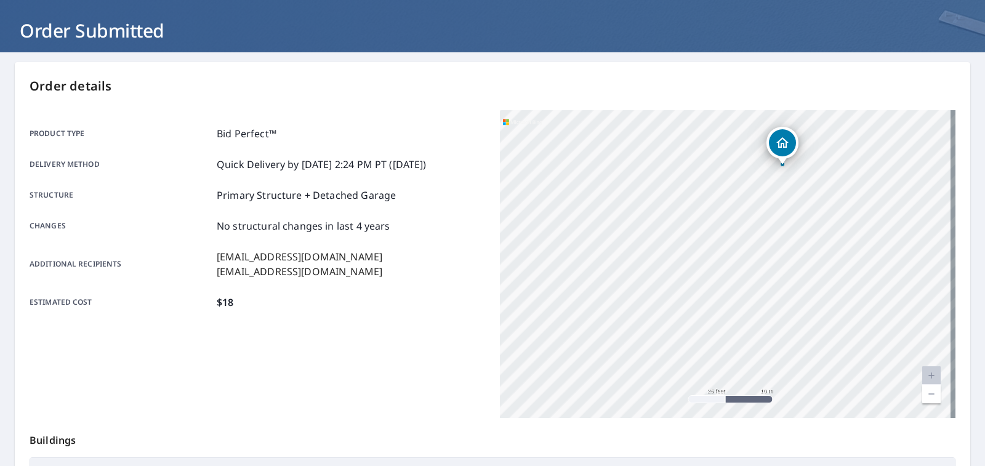
drag, startPoint x: 787, startPoint y: 198, endPoint x: 773, endPoint y: 255, distance: 59.0
click at [777, 267] on div "[STREET_ADDRESS]" at bounding box center [728, 264] width 456 height 308
drag, startPoint x: 780, startPoint y: 215, endPoint x: 756, endPoint y: 274, distance: 63.2
click at [763, 302] on div "[STREET_ADDRESS]" at bounding box center [728, 264] width 456 height 308
